Goal: Register for event/course

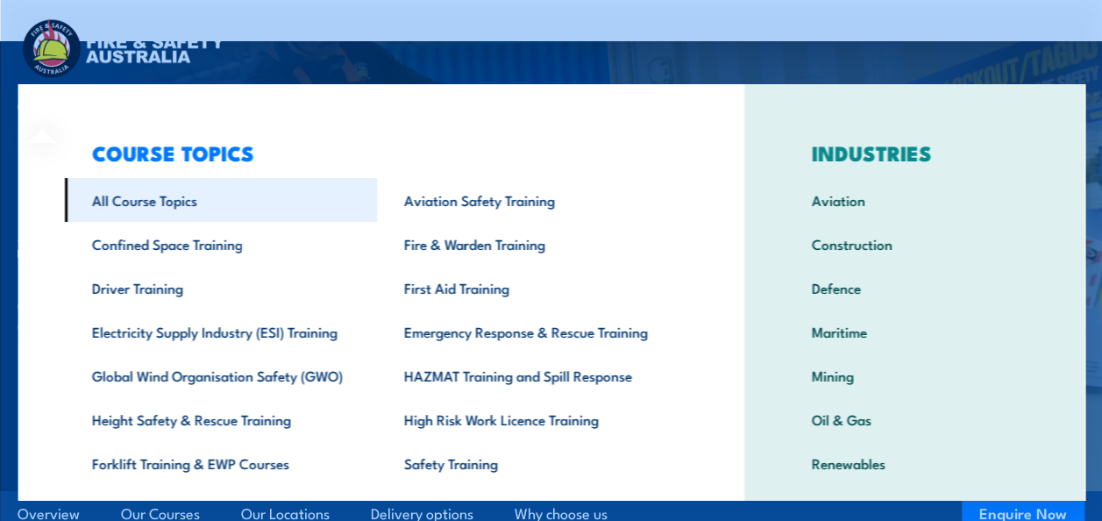
click at [161, 203] on link "All Course Topics" at bounding box center [220, 200] width 312 height 44
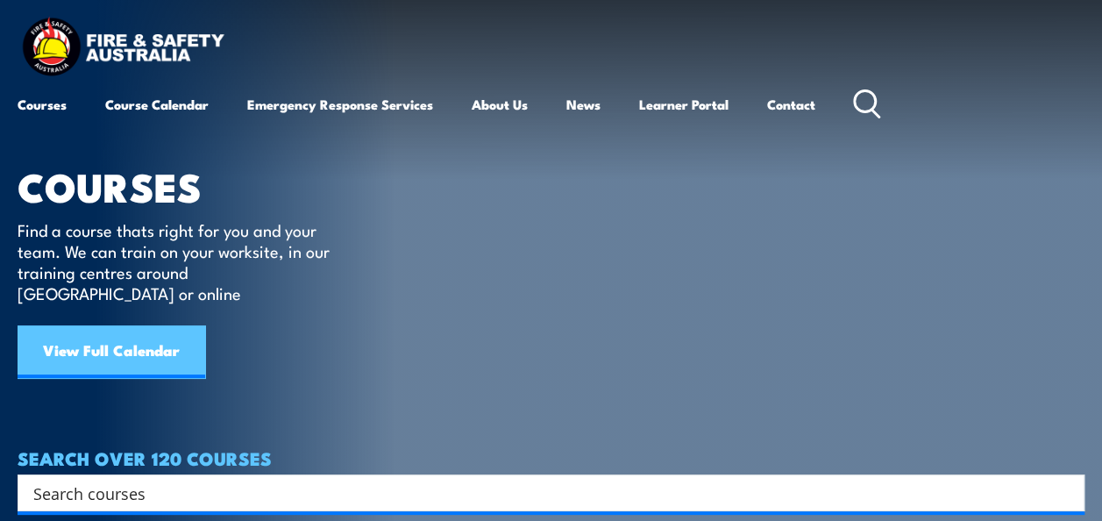
click at [105, 331] on link "View Full Calendar" at bounding box center [112, 351] width 188 height 53
